Goal: Information Seeking & Learning: Learn about a topic

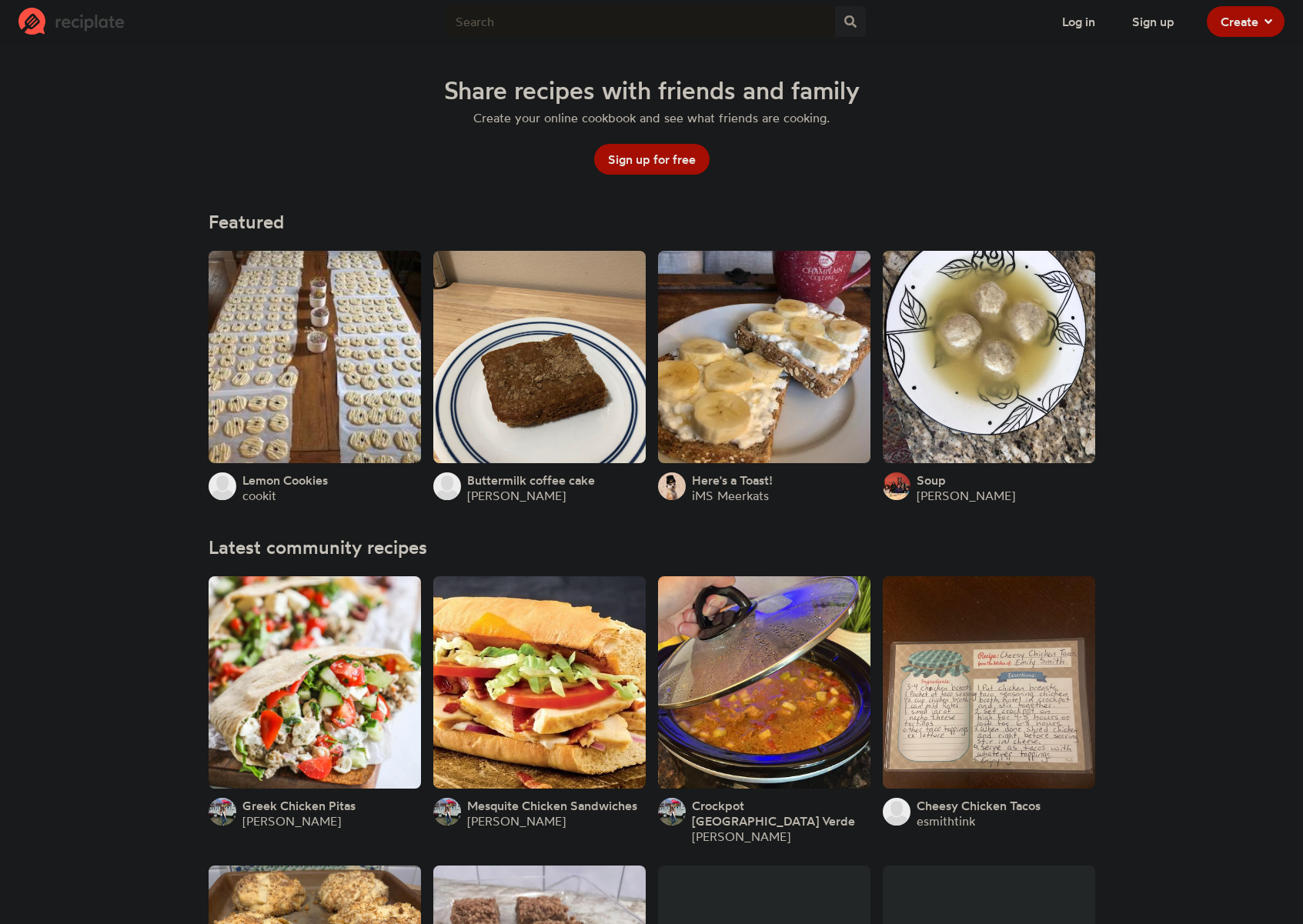
scroll to position [26, 0]
click at [778, 611] on link at bounding box center [764, 681] width 212 height 212
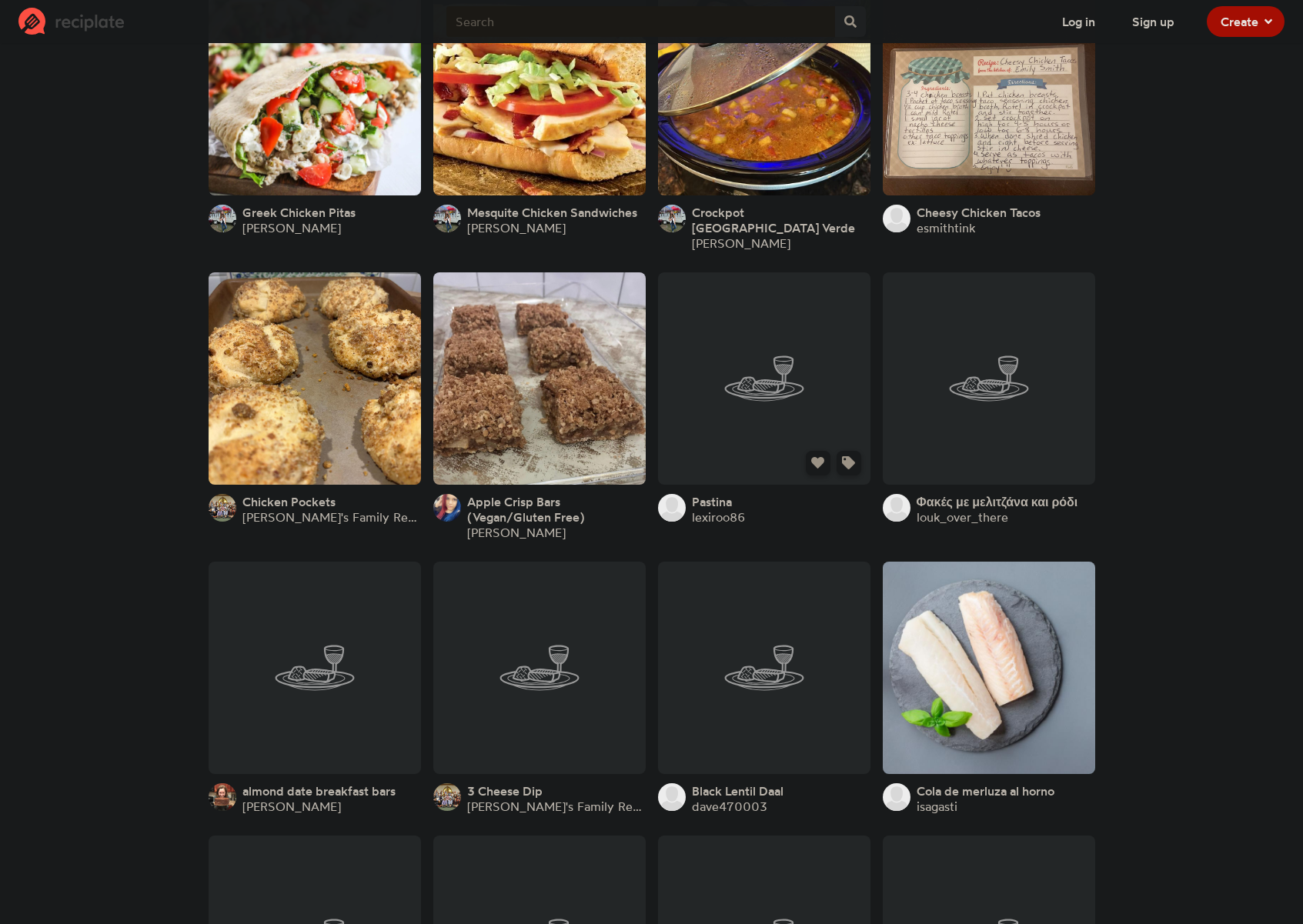
scroll to position [426, 0]
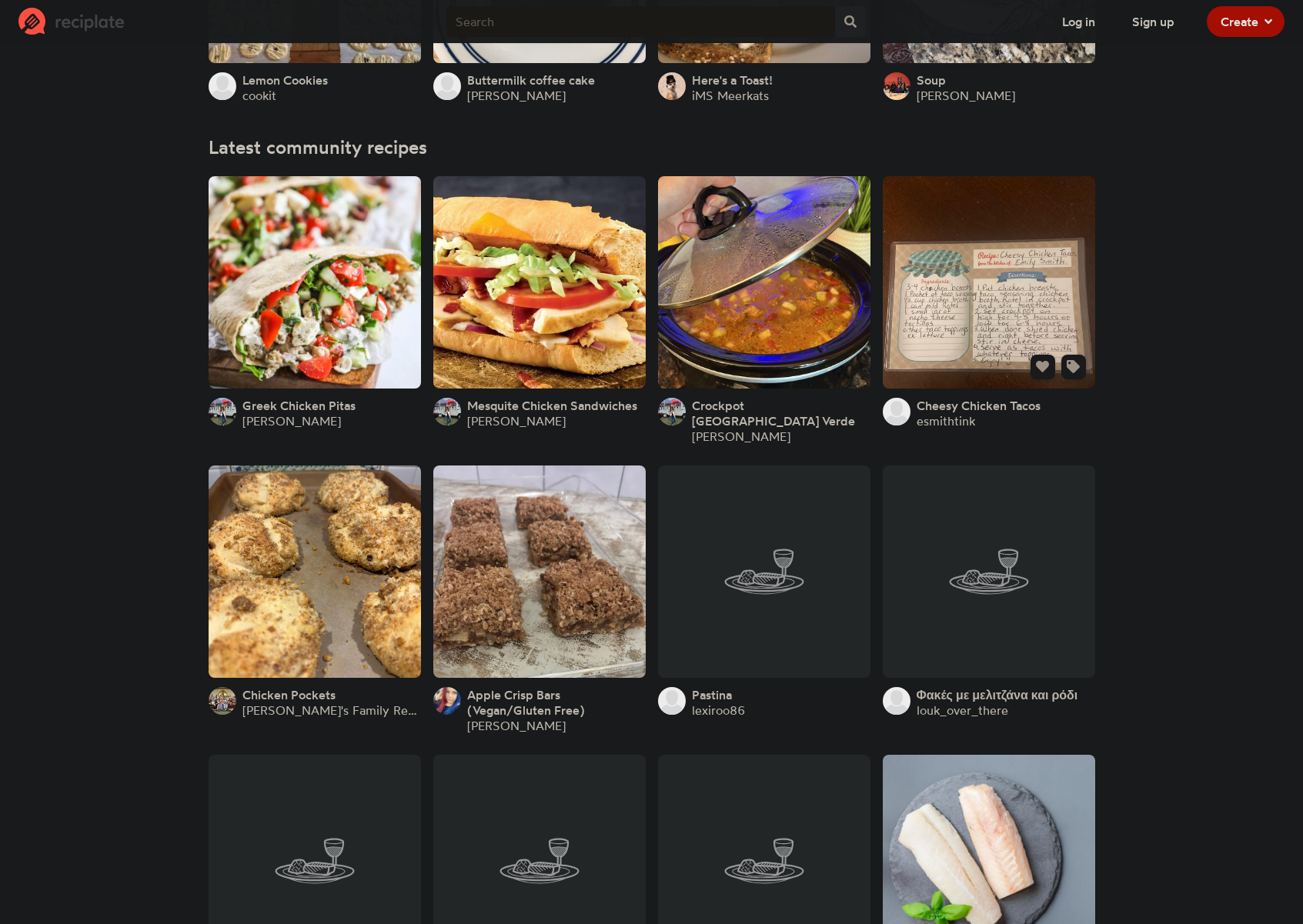
click at [925, 353] on link at bounding box center [989, 282] width 212 height 212
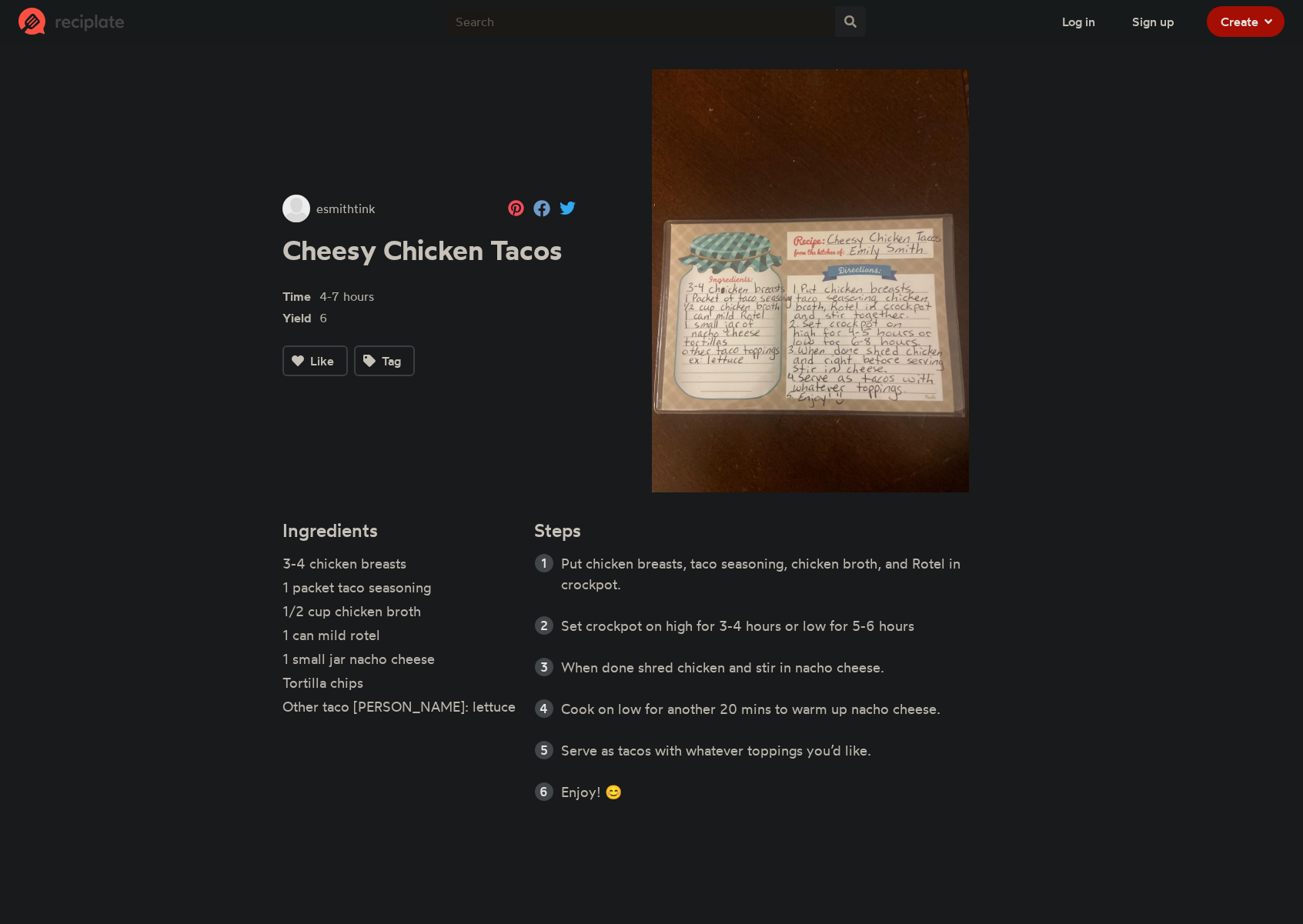
scroll to position [426, 0]
